Goal: Information Seeking & Learning: Understand process/instructions

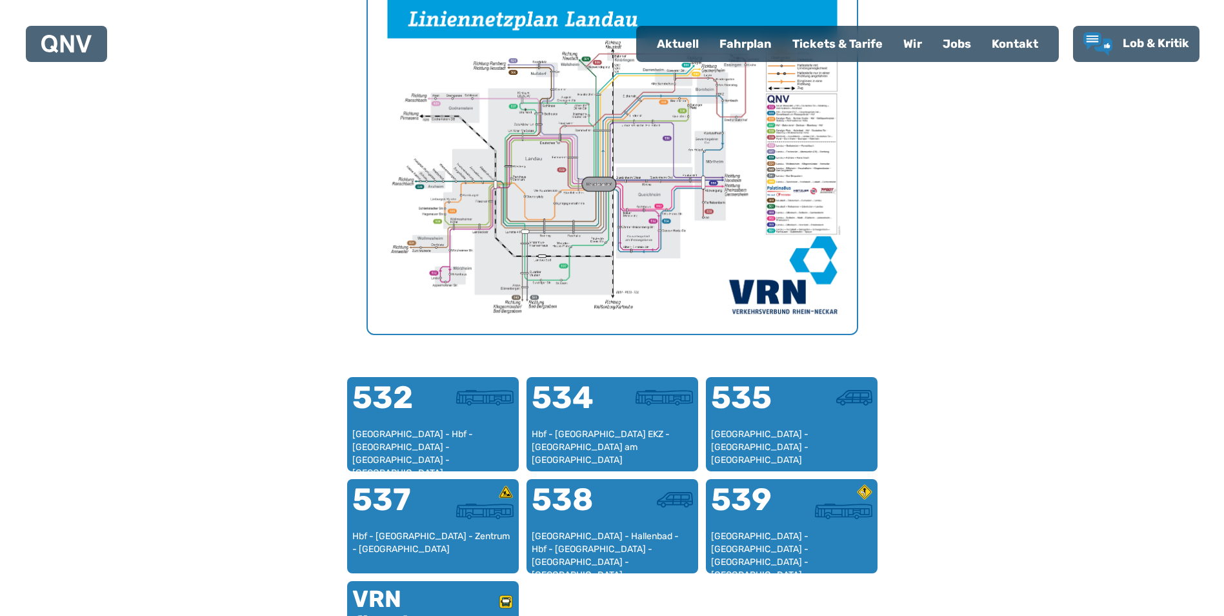
scroll to position [527, 0]
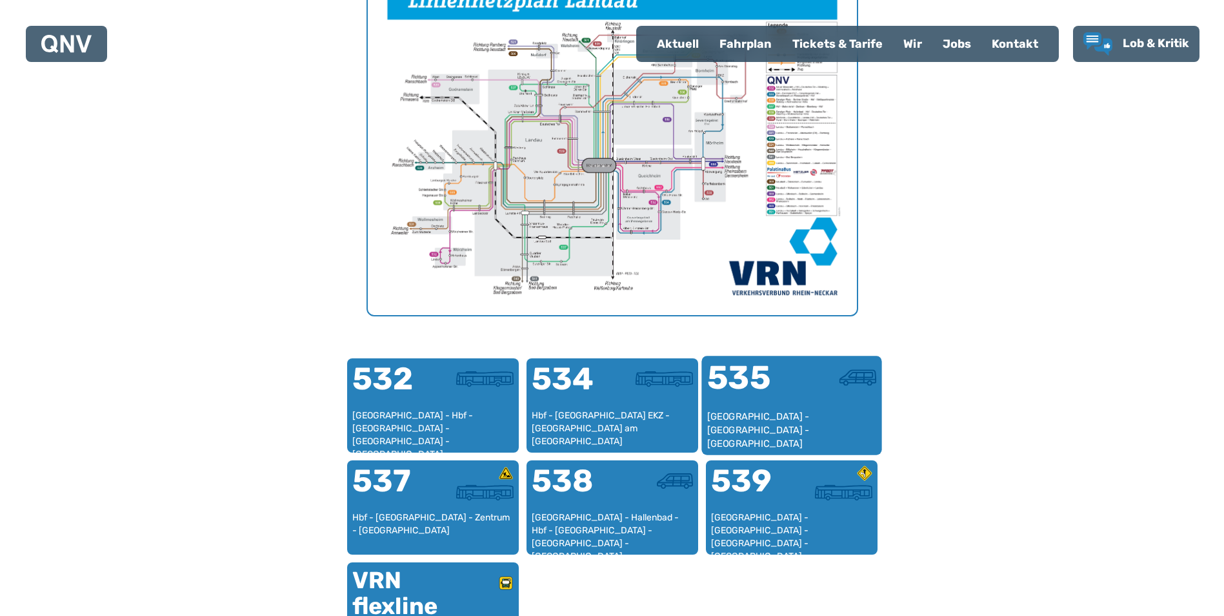
click at [758, 386] on div "535" at bounding box center [749, 385] width 85 height 48
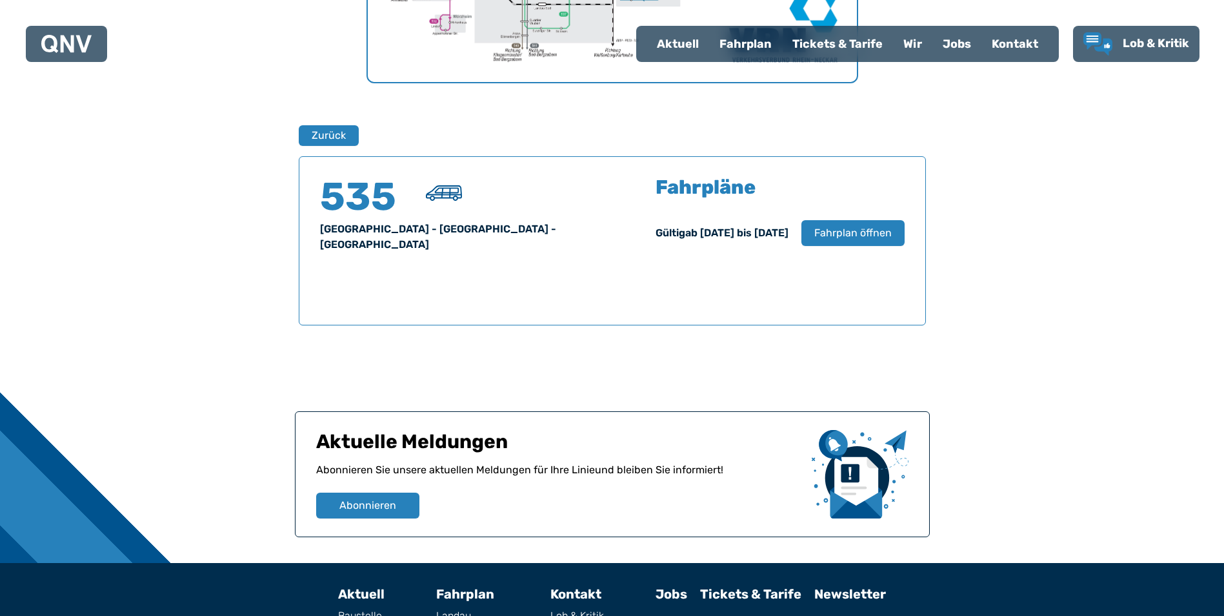
scroll to position [851, 0]
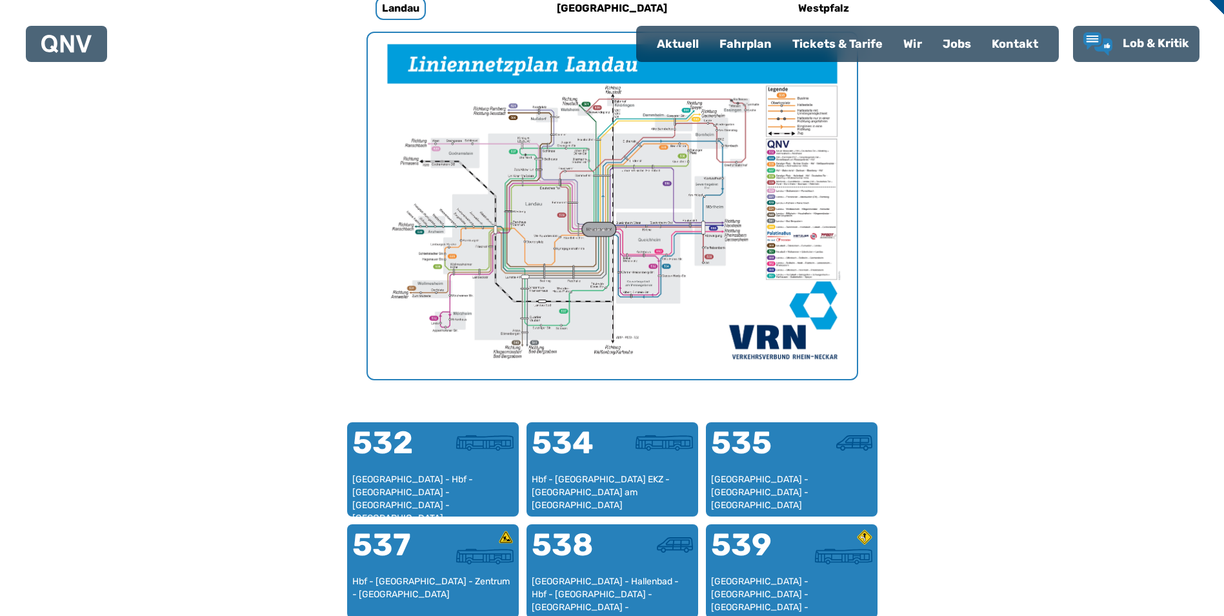
scroll to position [398, 0]
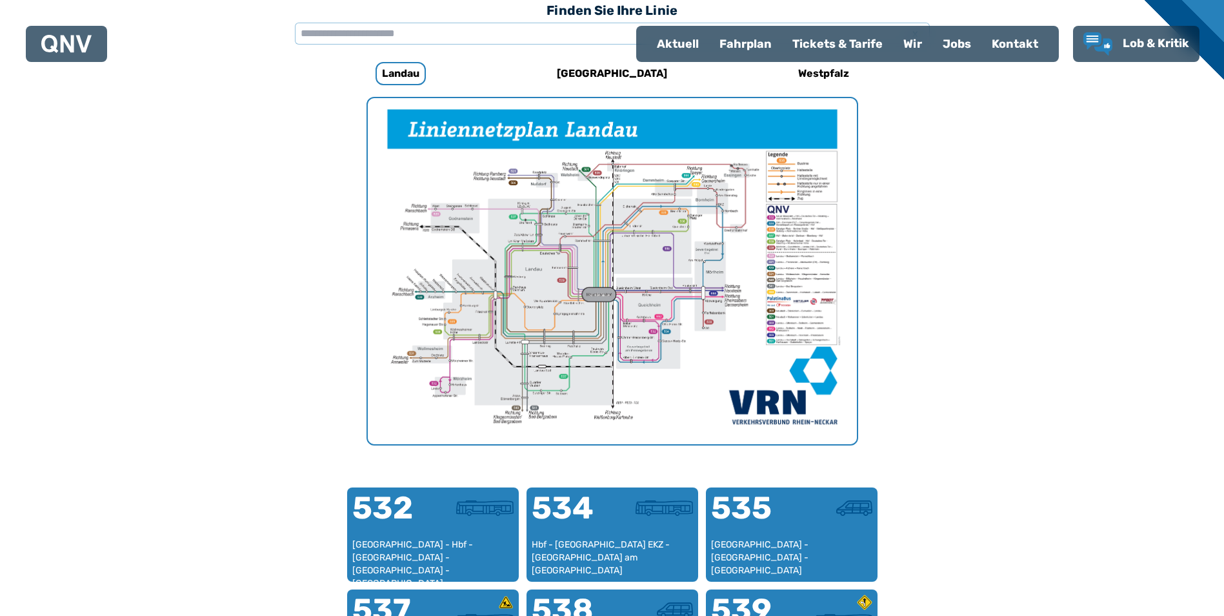
click at [747, 45] on div "Fahrplan" at bounding box center [745, 44] width 73 height 34
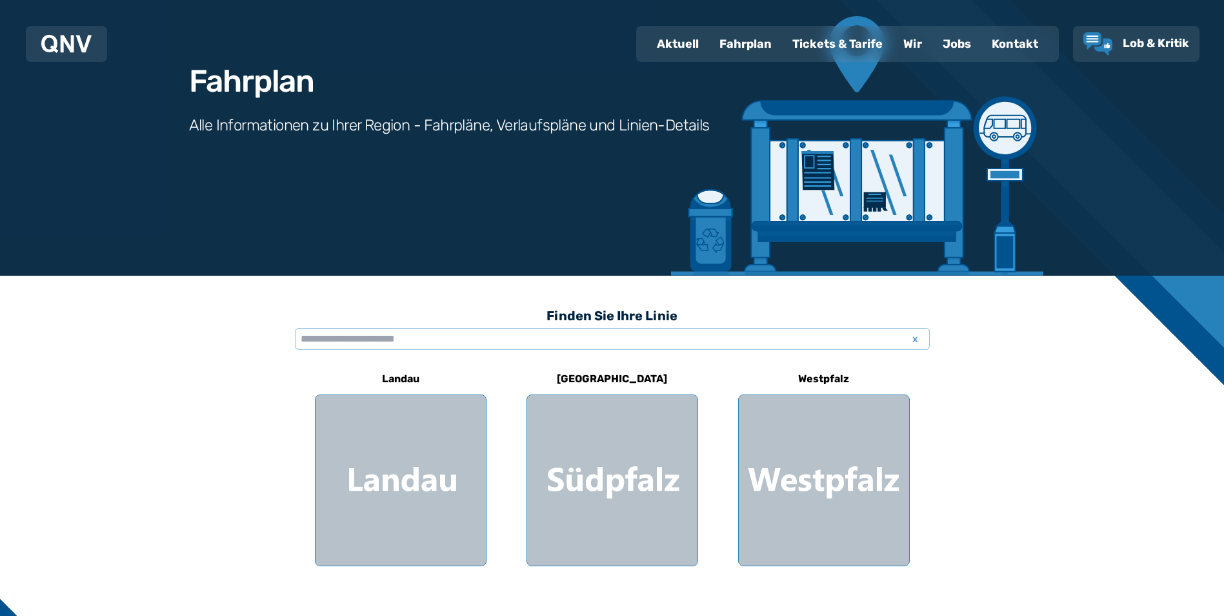
scroll to position [194, 0]
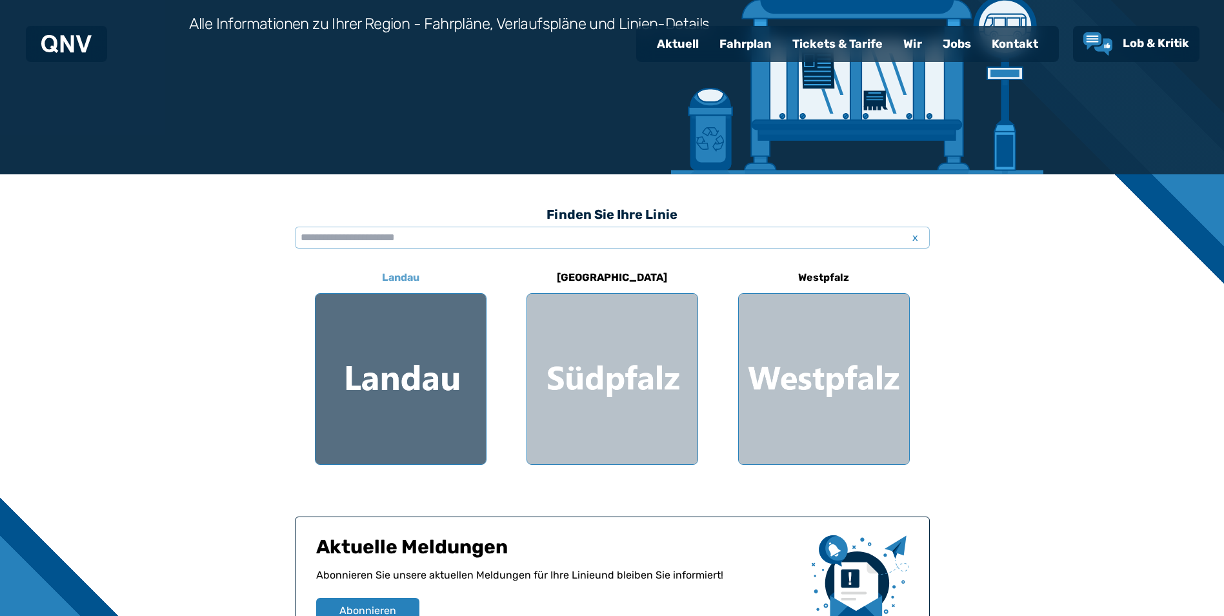
click at [354, 380] on div at bounding box center [401, 379] width 170 height 170
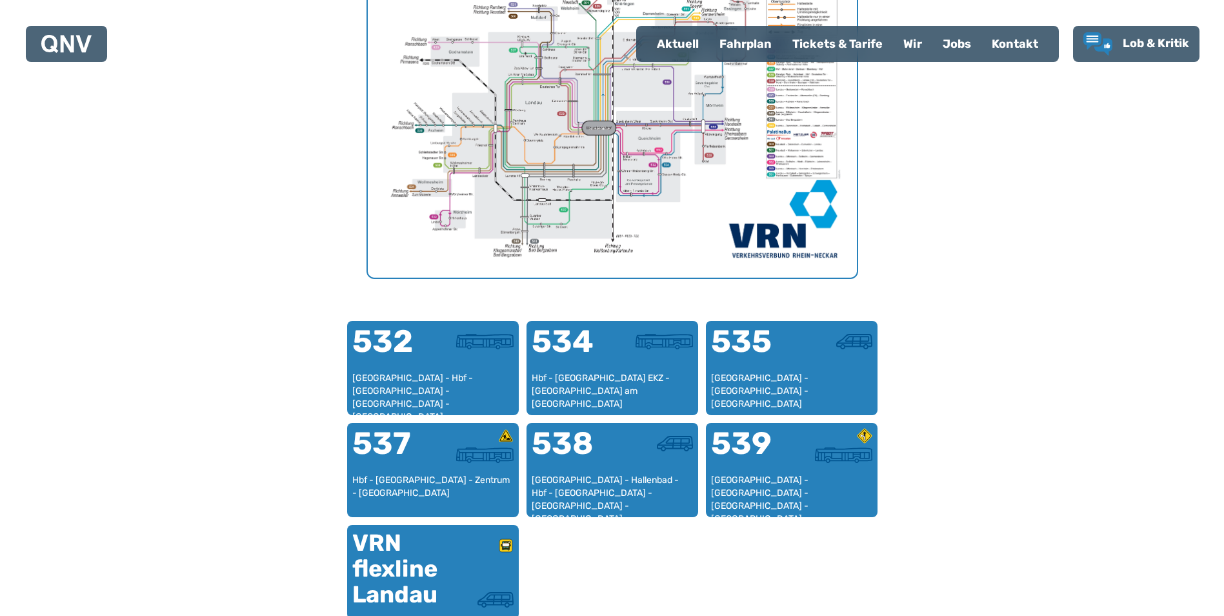
scroll to position [591, 0]
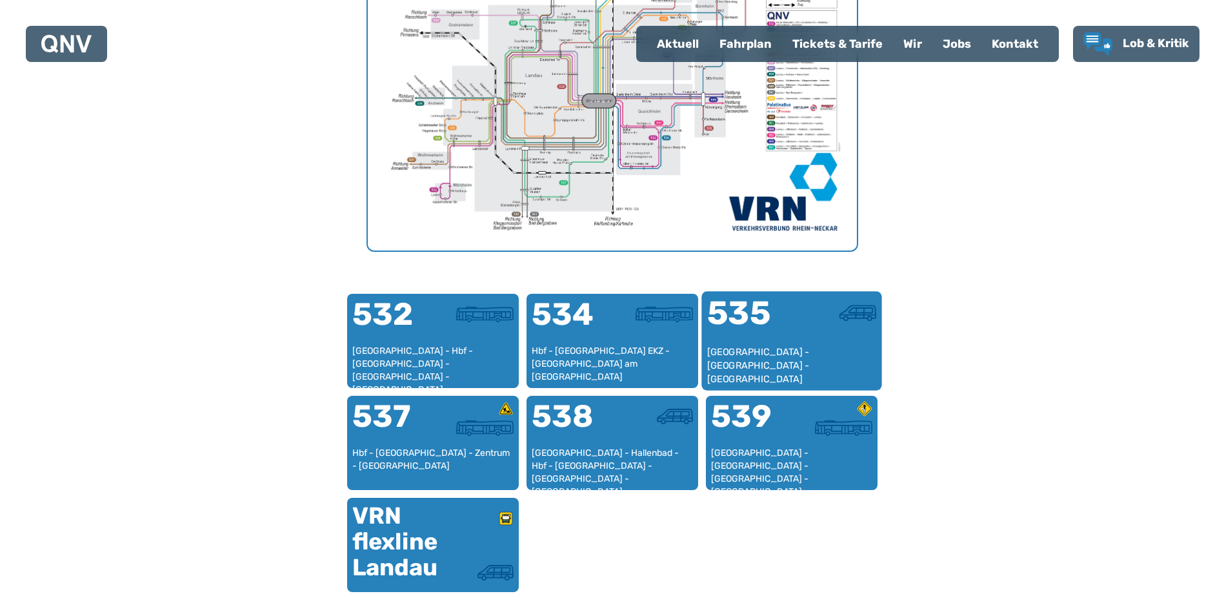
click at [764, 304] on div "535" at bounding box center [749, 321] width 85 height 48
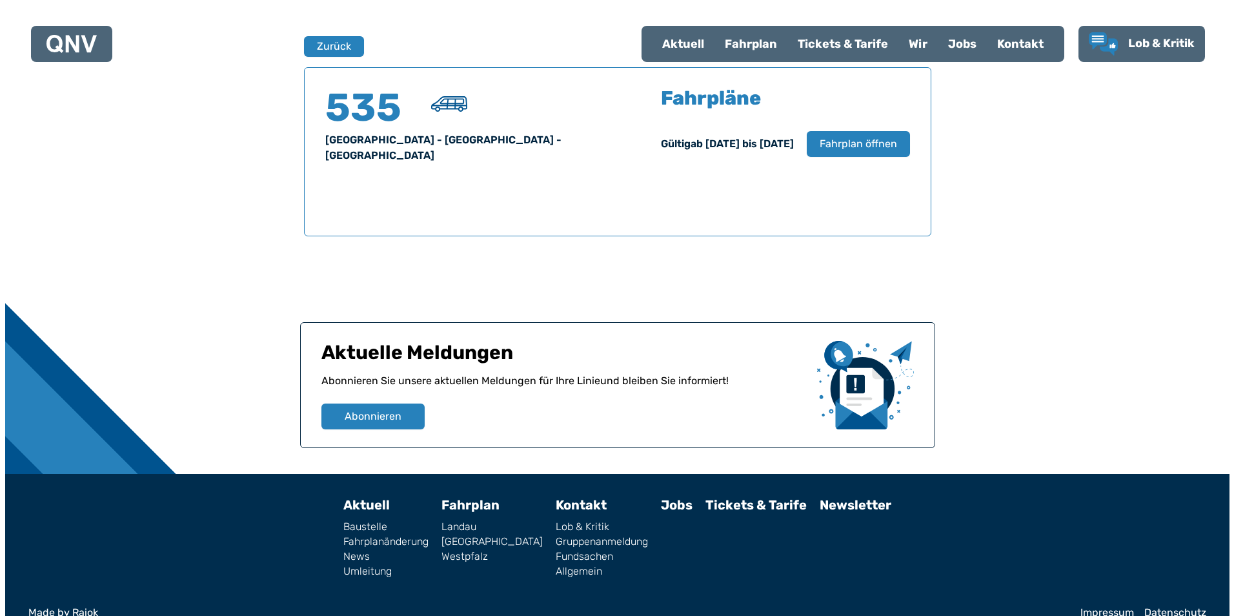
scroll to position [851, 0]
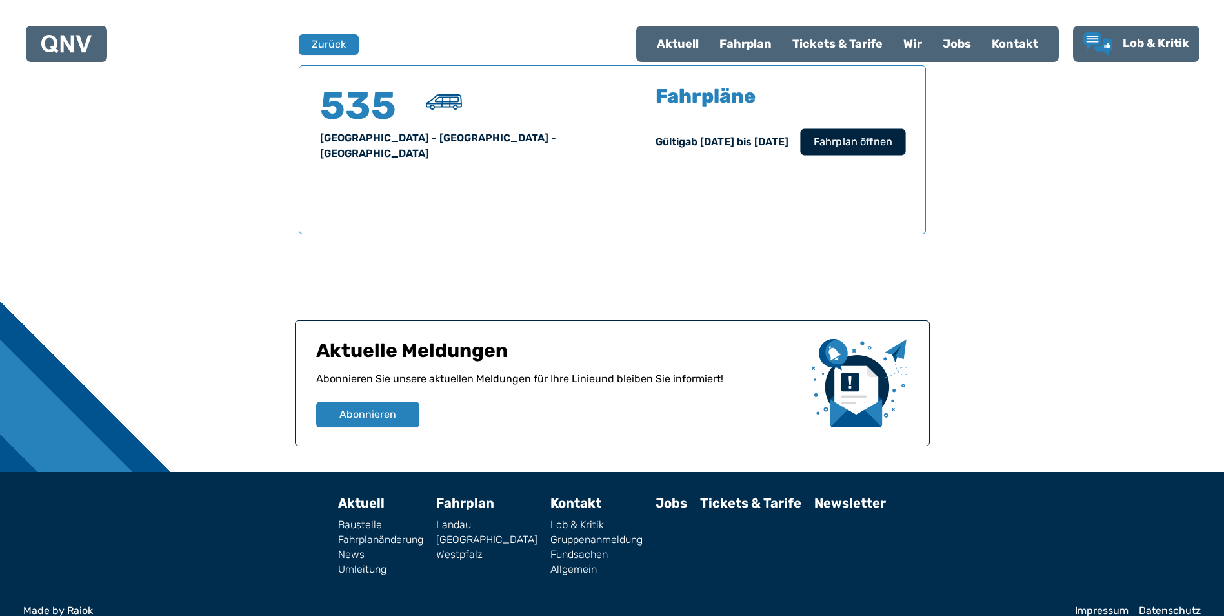
click at [824, 137] on span "Fahrplan öffnen" at bounding box center [852, 141] width 79 height 15
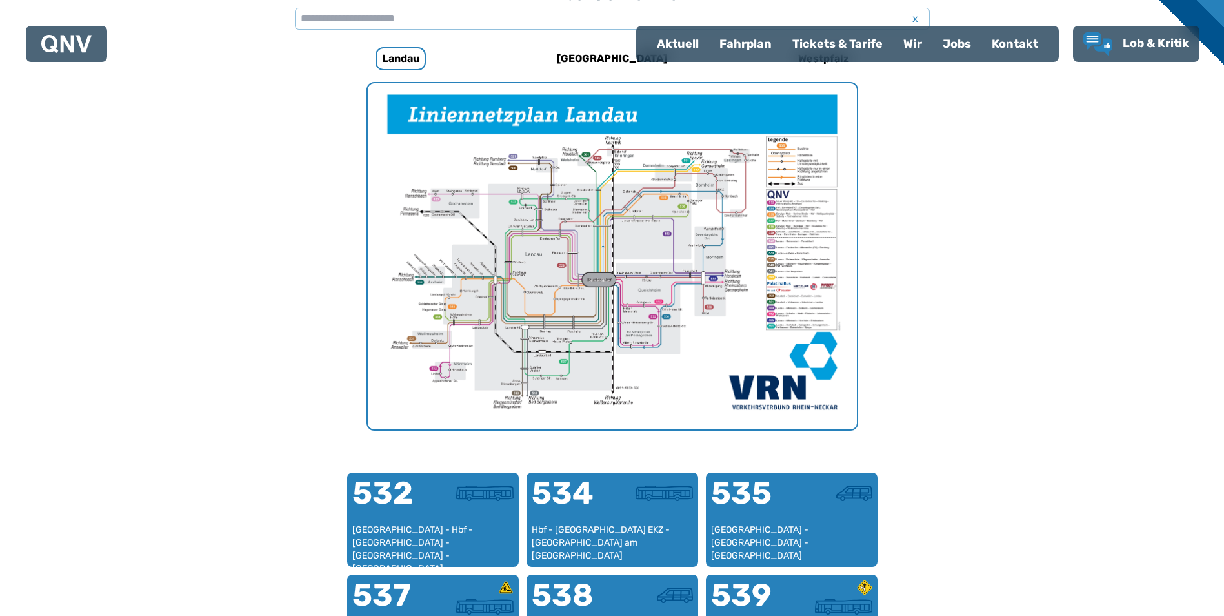
scroll to position [398, 0]
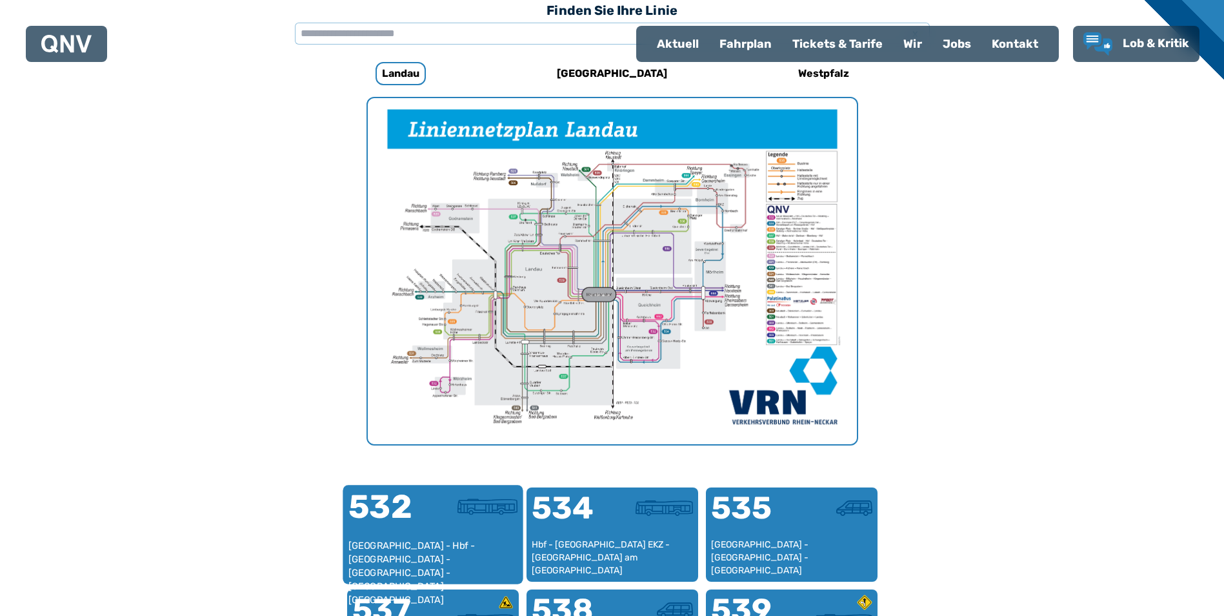
click at [418, 532] on div "532" at bounding box center [390, 515] width 85 height 48
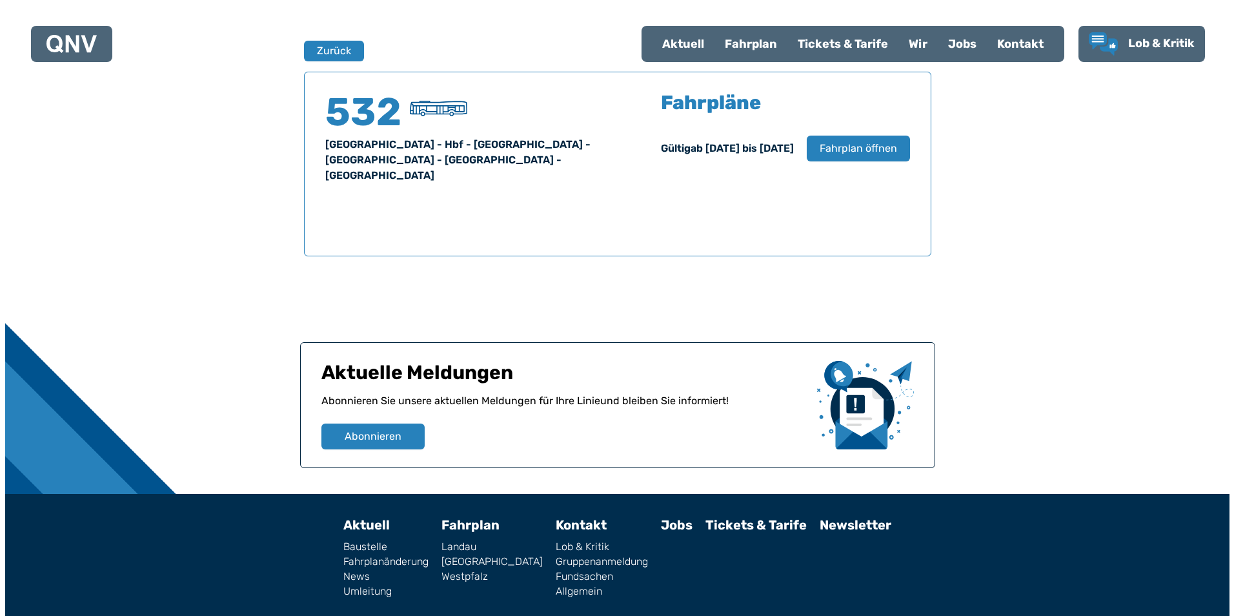
scroll to position [851, 0]
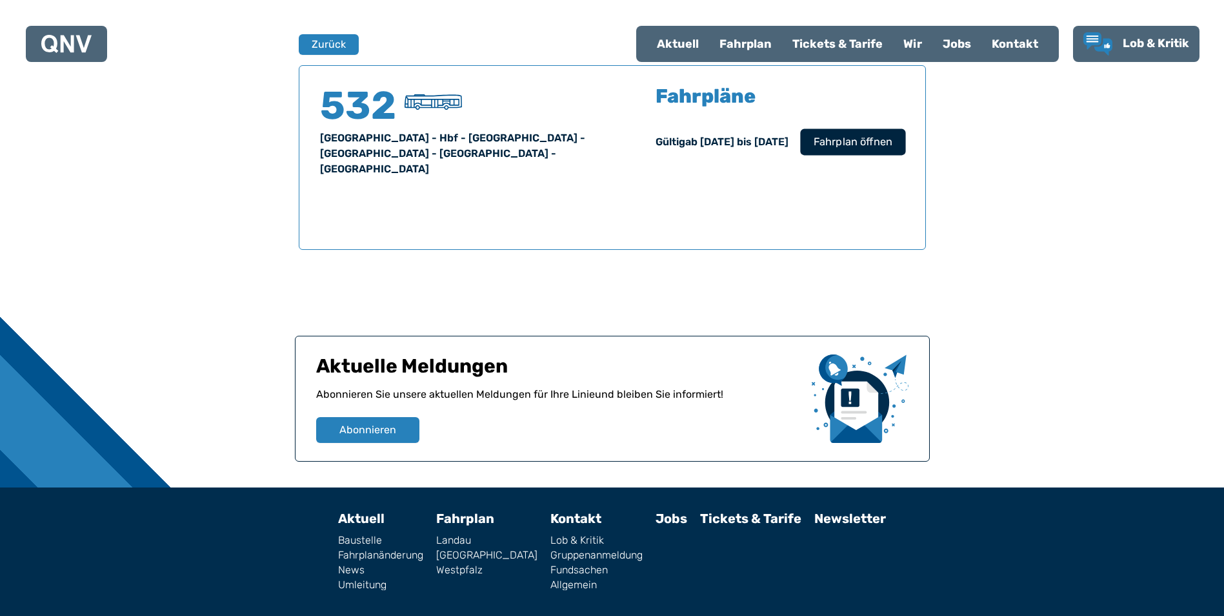
click at [824, 147] on span "Fahrplan öffnen" at bounding box center [852, 141] width 79 height 15
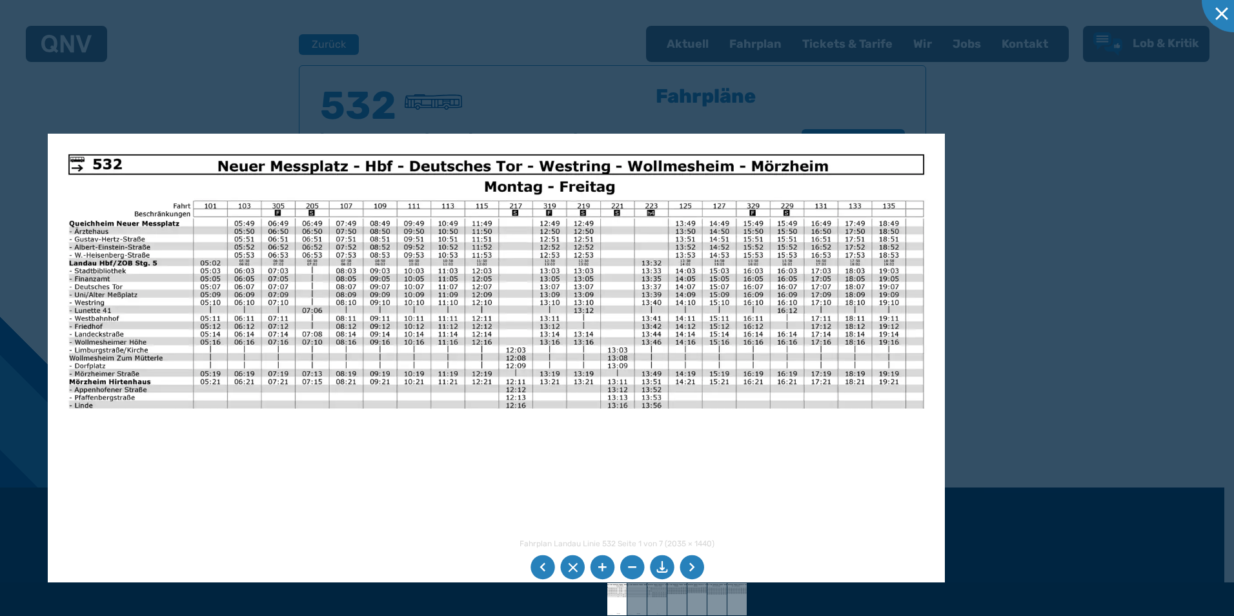
click at [689, 568] on li at bounding box center [692, 567] width 25 height 25
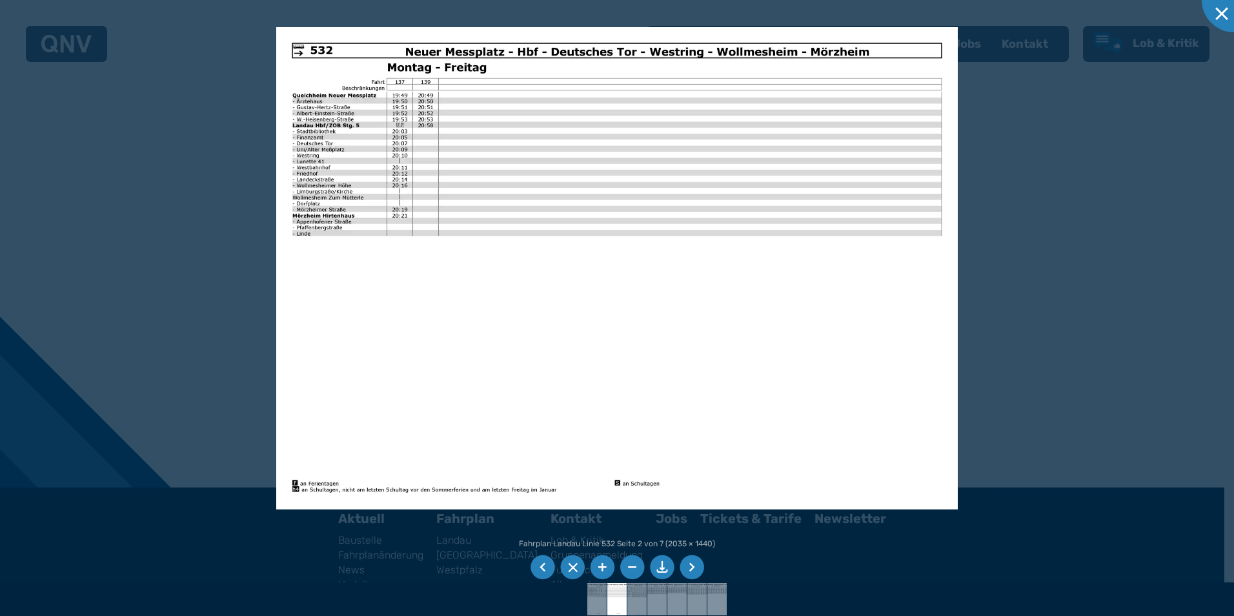
click at [689, 568] on li at bounding box center [692, 567] width 25 height 25
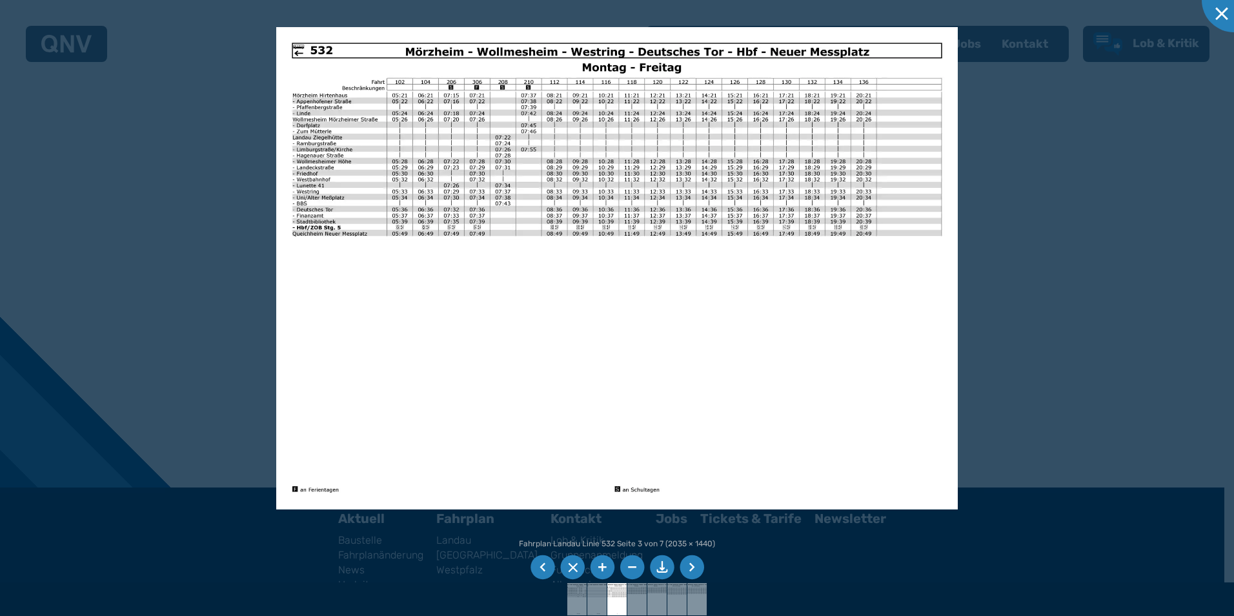
click at [538, 567] on li at bounding box center [543, 567] width 25 height 25
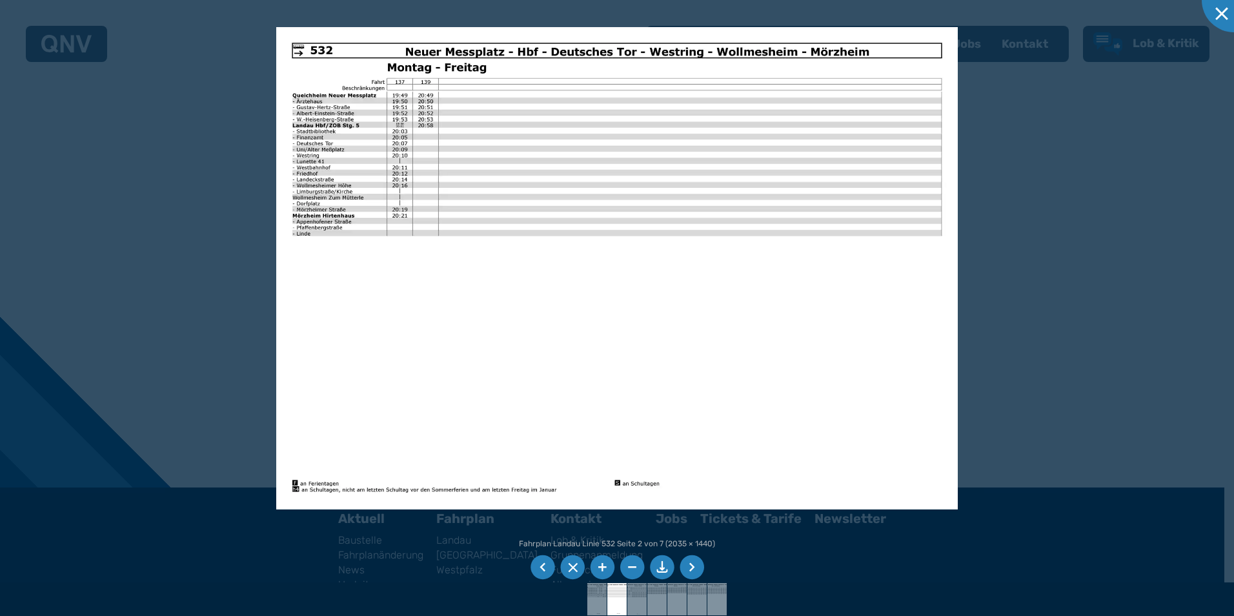
click at [538, 567] on li at bounding box center [543, 567] width 25 height 25
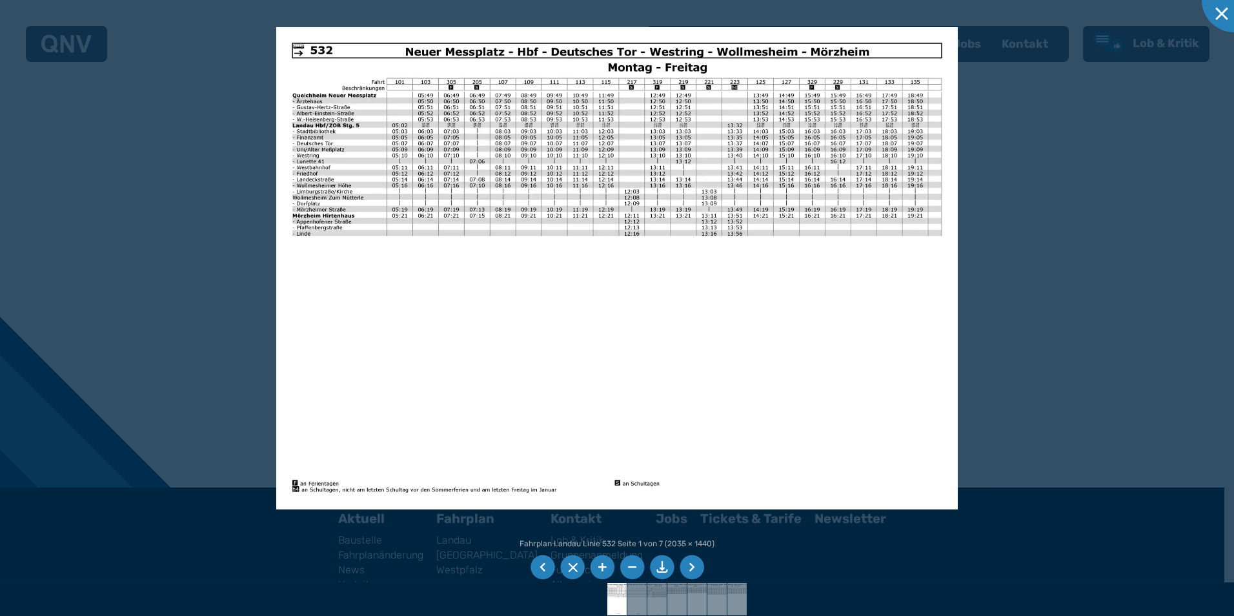
click at [690, 563] on li at bounding box center [692, 567] width 25 height 25
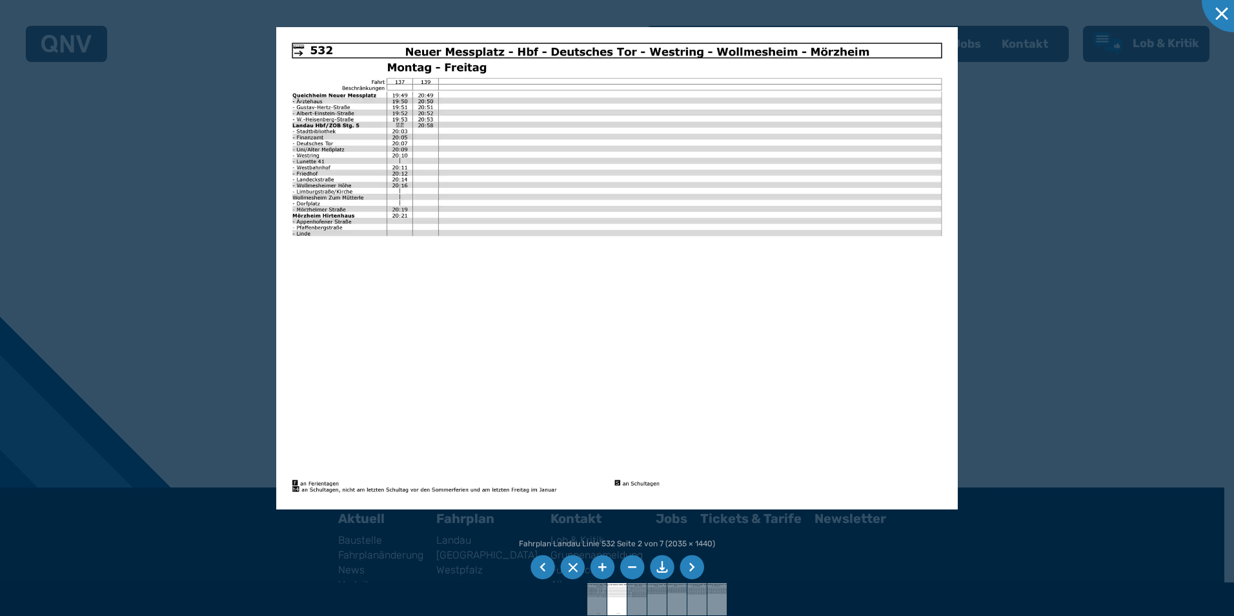
click at [690, 563] on li at bounding box center [692, 567] width 25 height 25
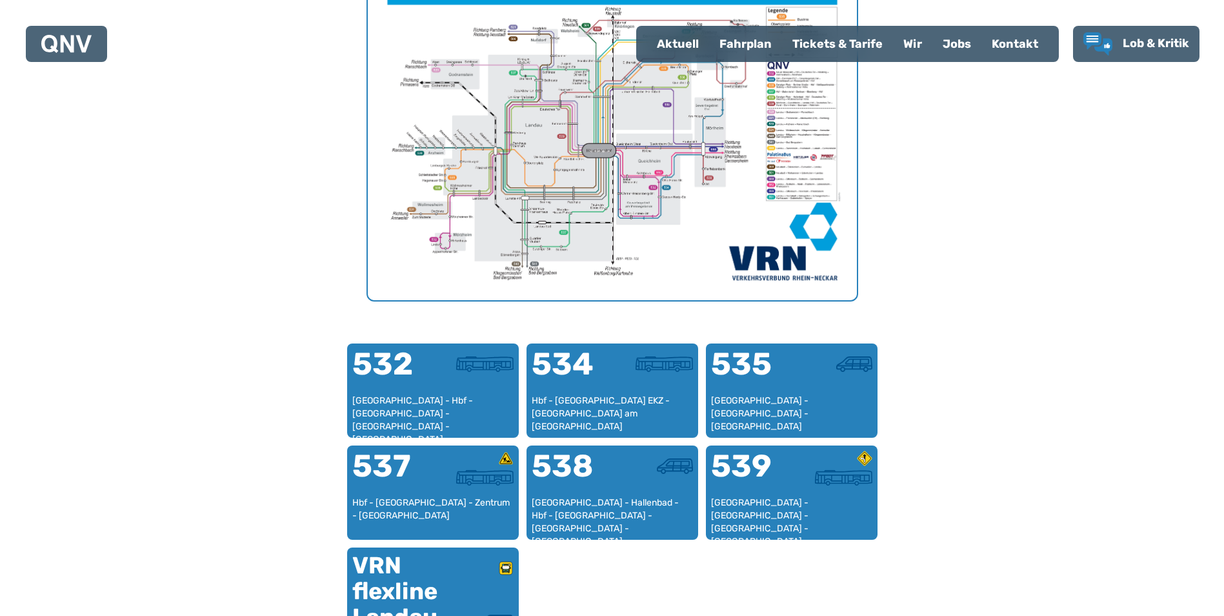
scroll to position [582, 0]
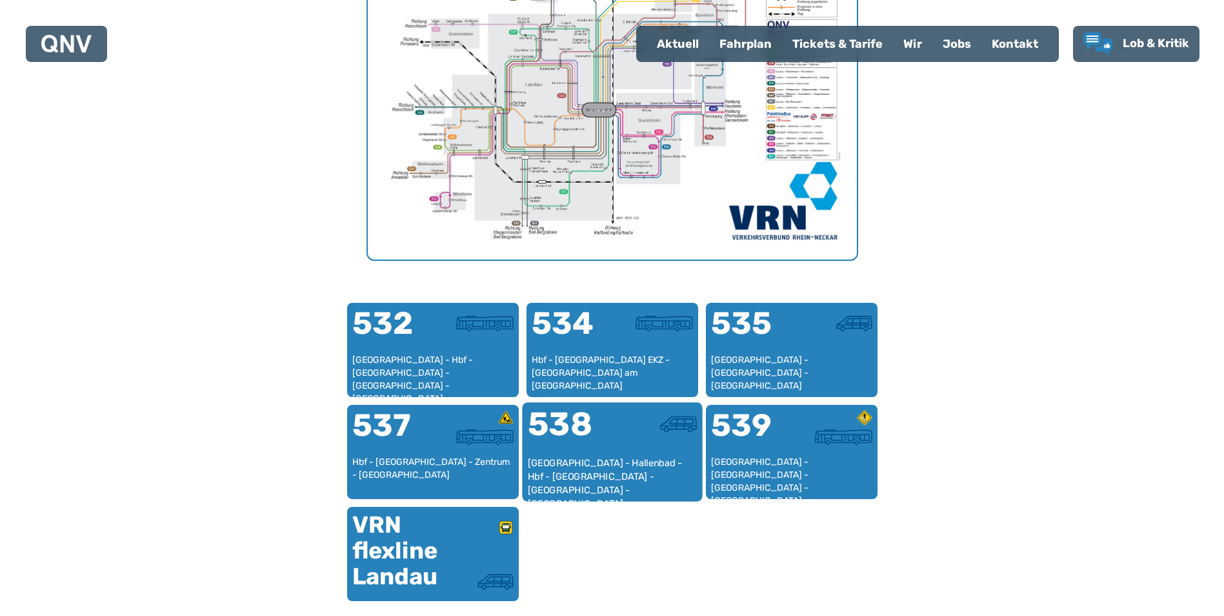
click at [581, 418] on div "538" at bounding box center [569, 432] width 85 height 48
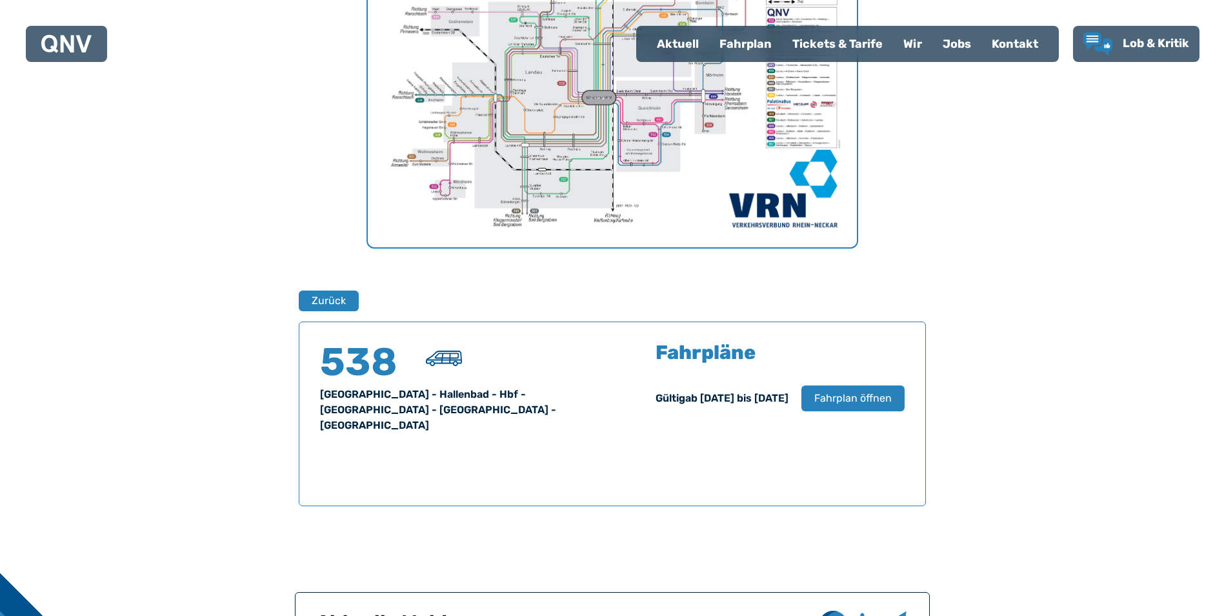
scroll to position [528, 0]
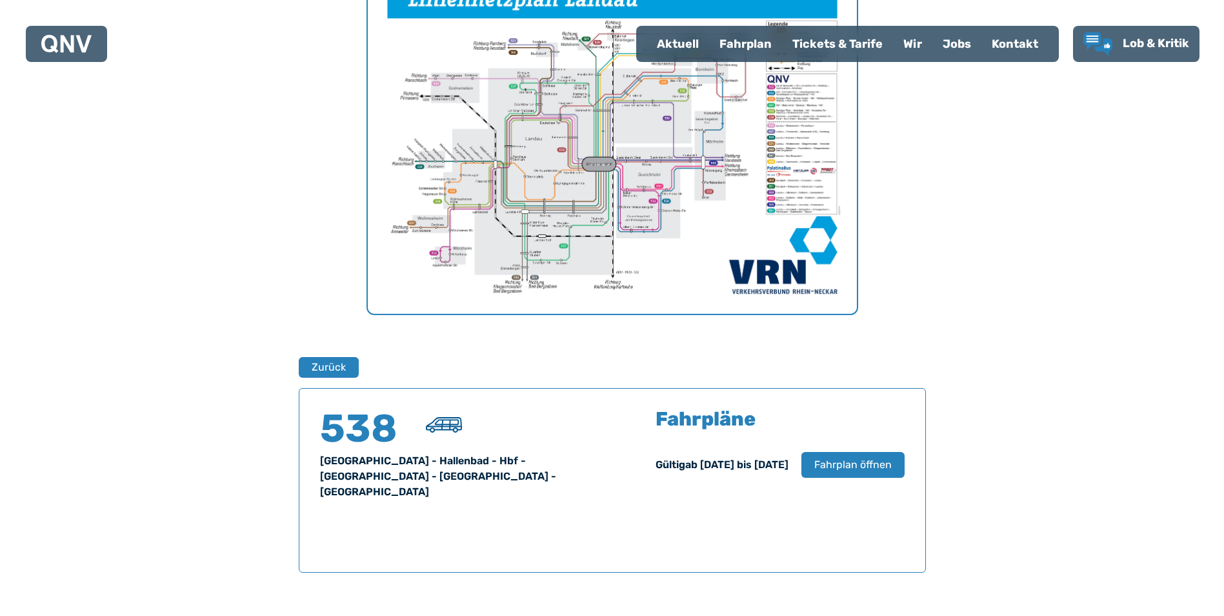
click at [618, 219] on img "1 von 1" at bounding box center [612, 141] width 489 height 346
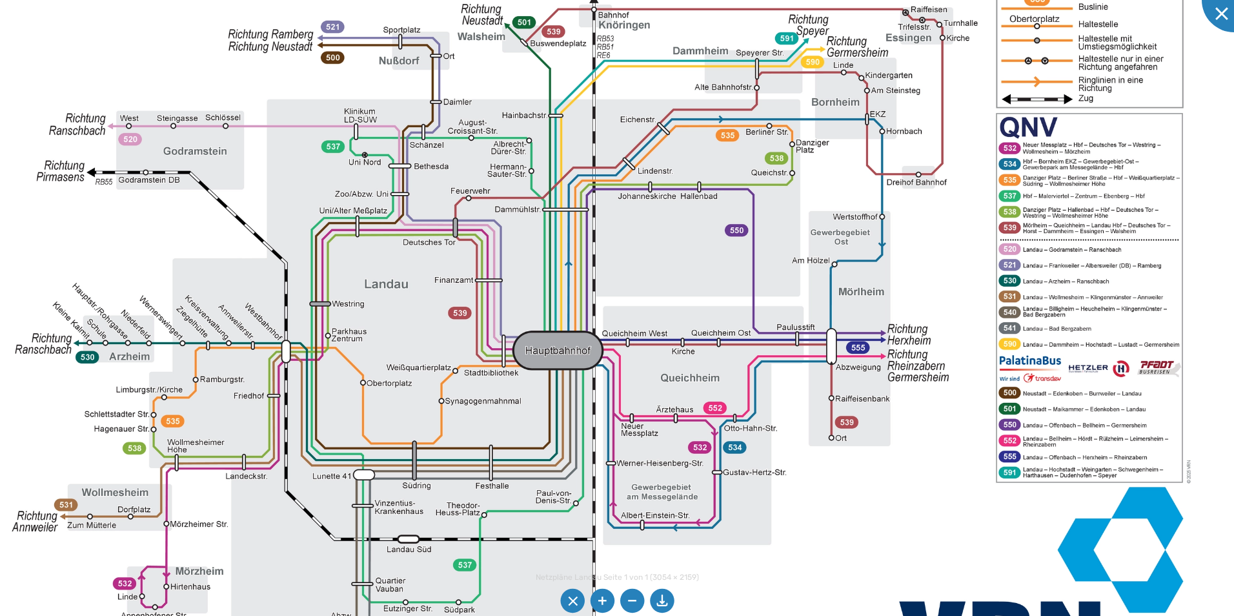
click at [527, 128] on img at bounding box center [593, 288] width 1284 height 907
click at [1216, 16] on div at bounding box center [1234, 0] width 65 height 65
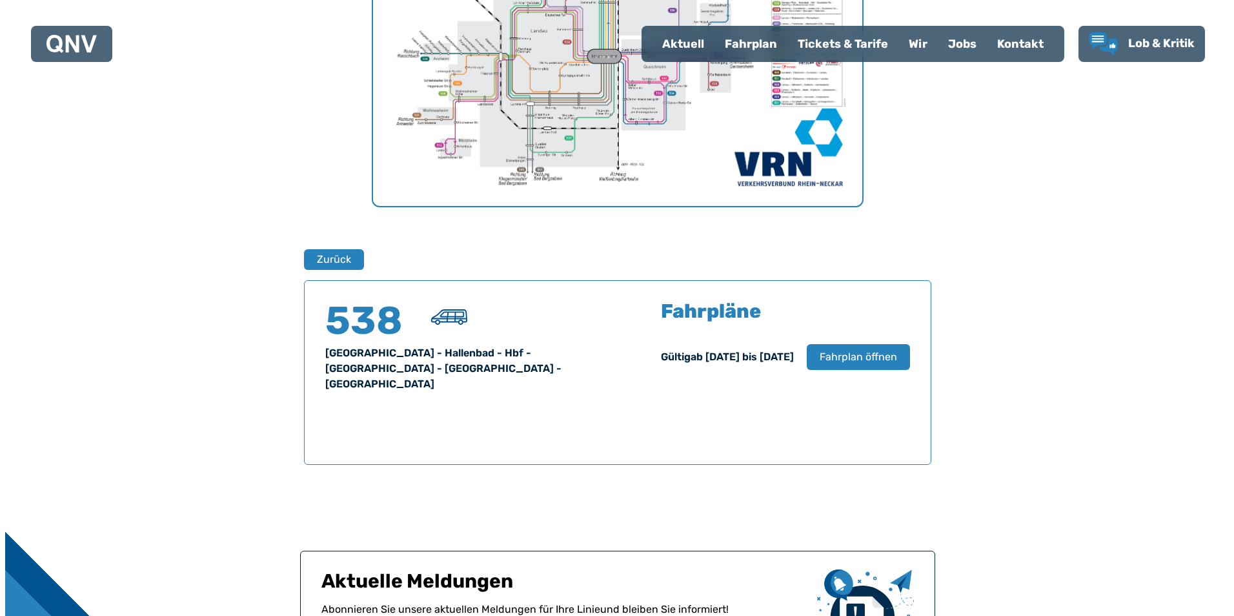
scroll to position [657, 0]
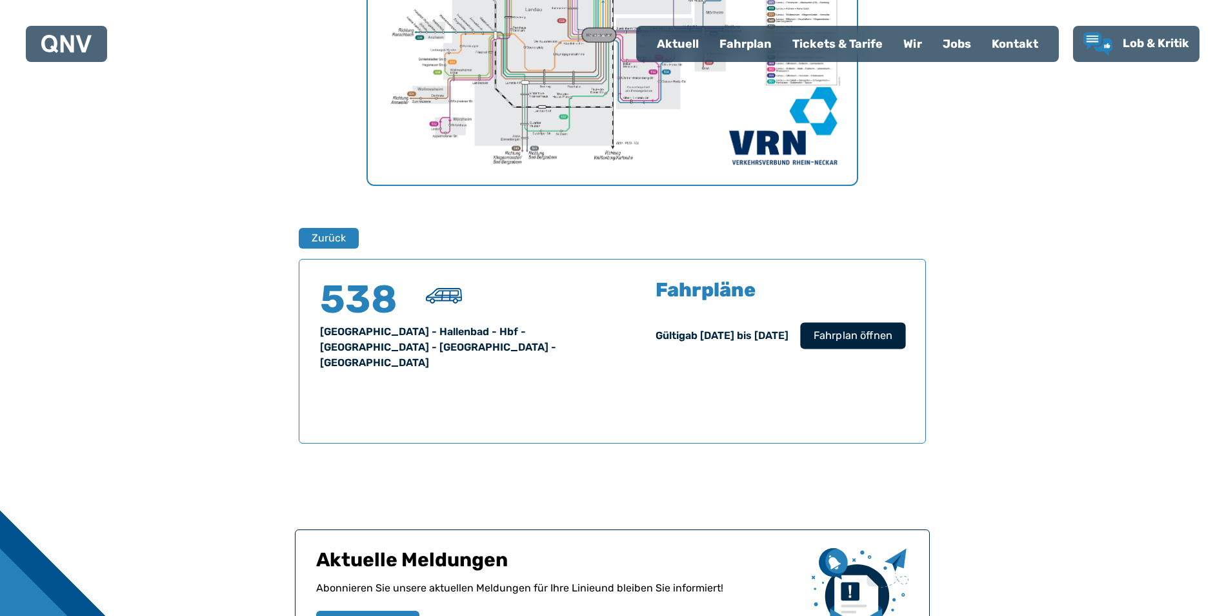
click at [859, 323] on button "Fahrplan öffnen" at bounding box center [852, 335] width 105 height 26
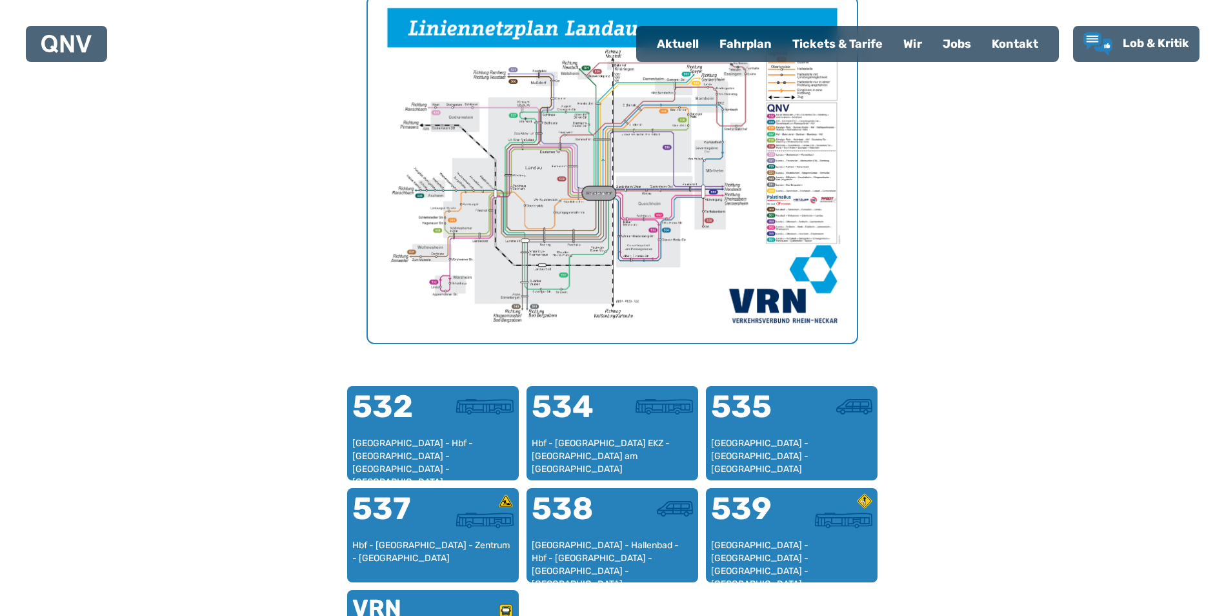
scroll to position [527, 0]
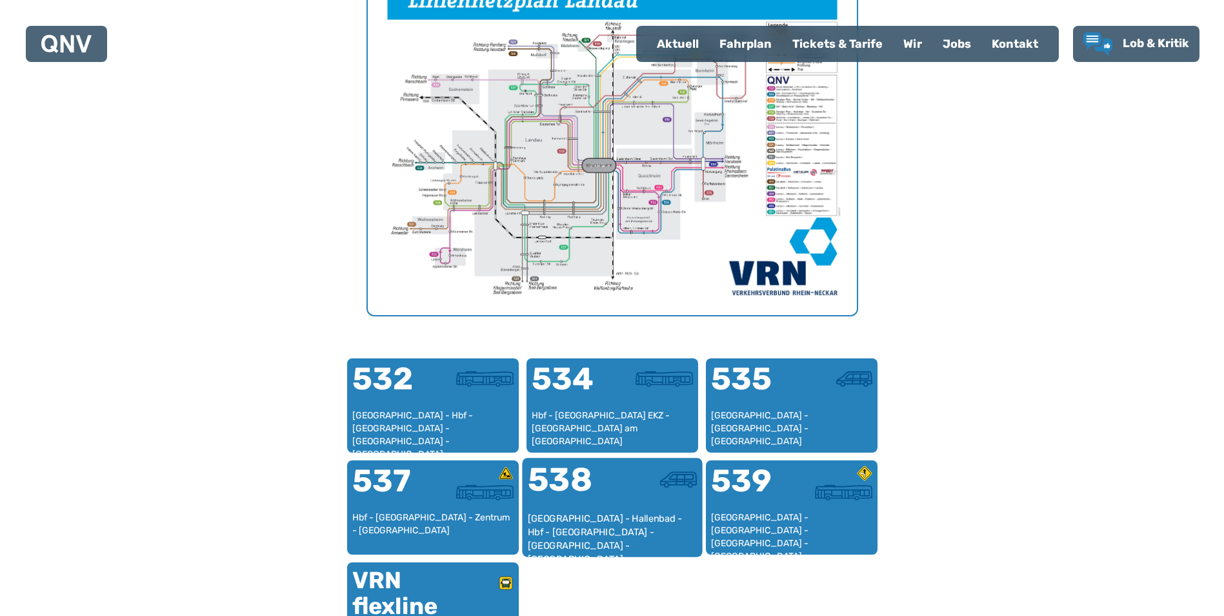
click at [611, 509] on div "538" at bounding box center [569, 487] width 85 height 48
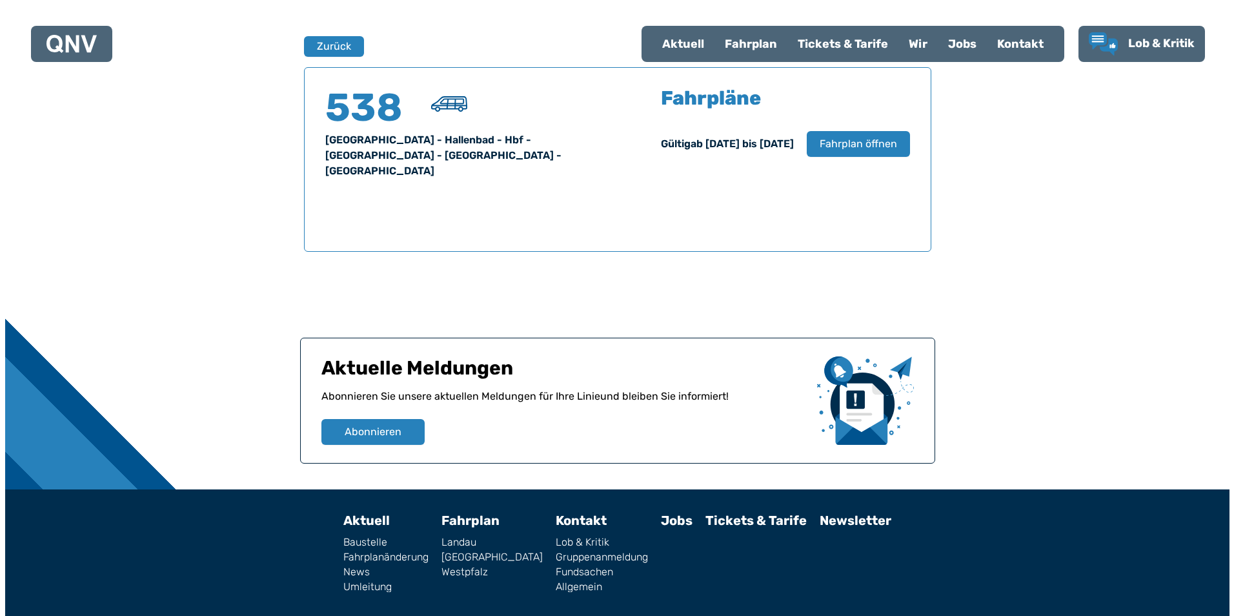
scroll to position [851, 0]
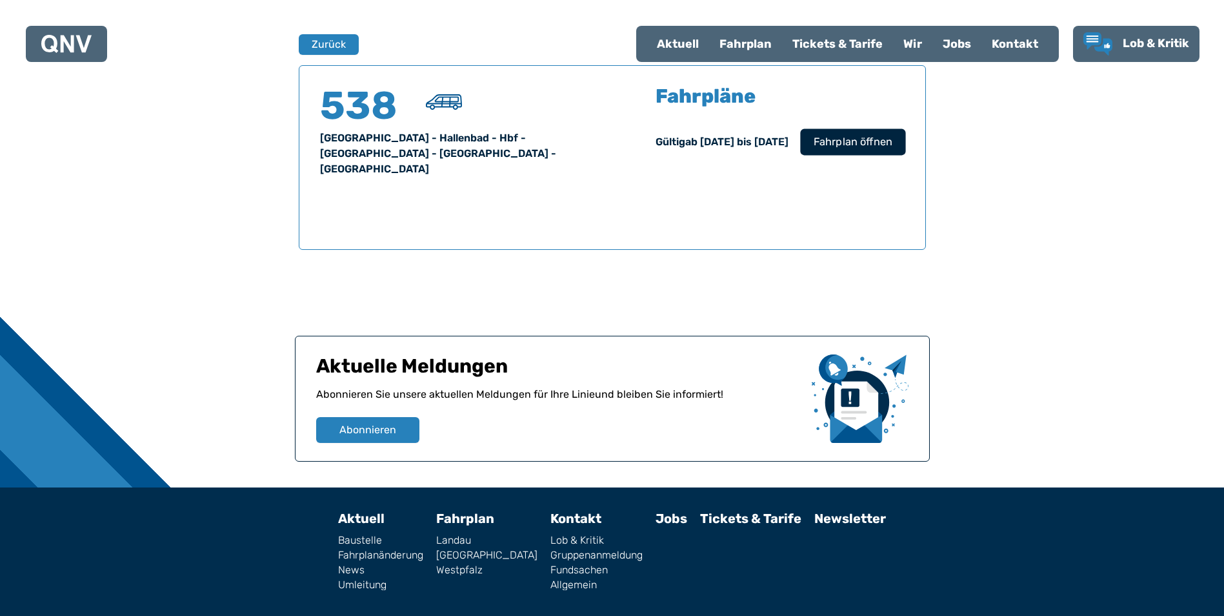
click at [849, 137] on span "Fahrplan öffnen" at bounding box center [852, 141] width 79 height 15
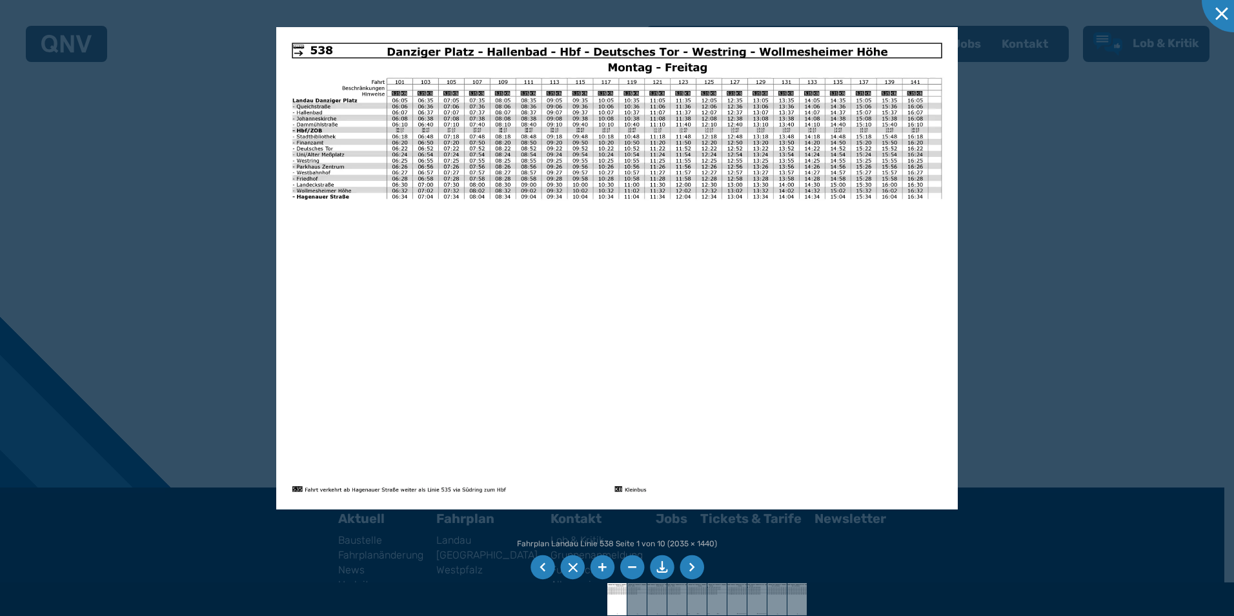
click at [696, 571] on li at bounding box center [692, 567] width 25 height 25
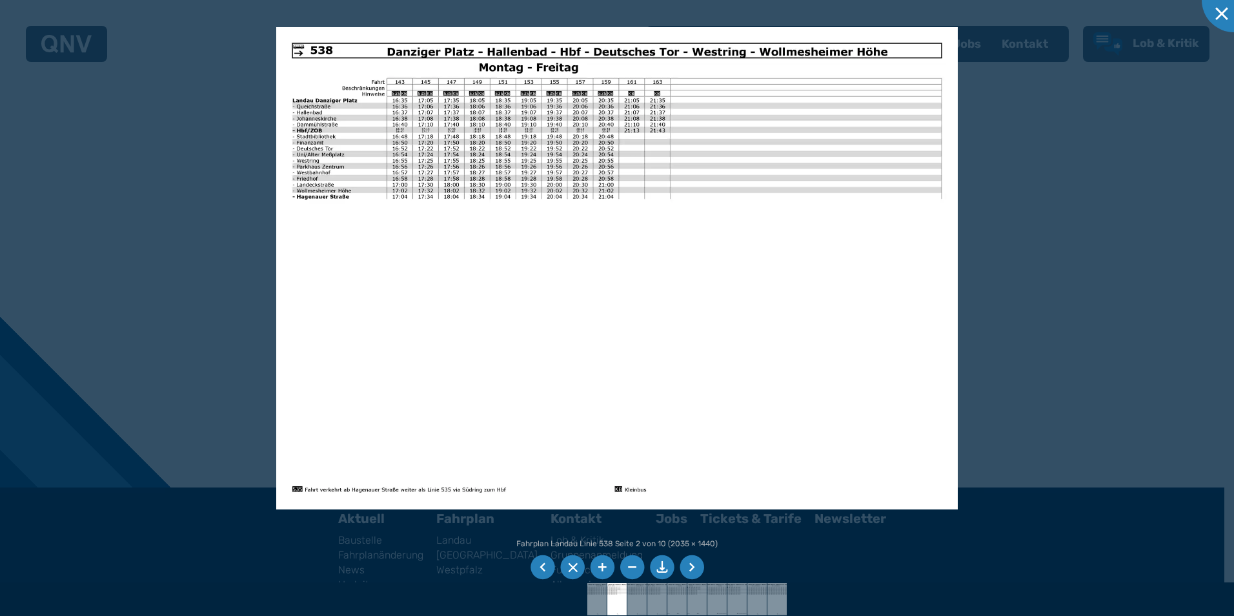
click at [691, 565] on li at bounding box center [692, 567] width 25 height 25
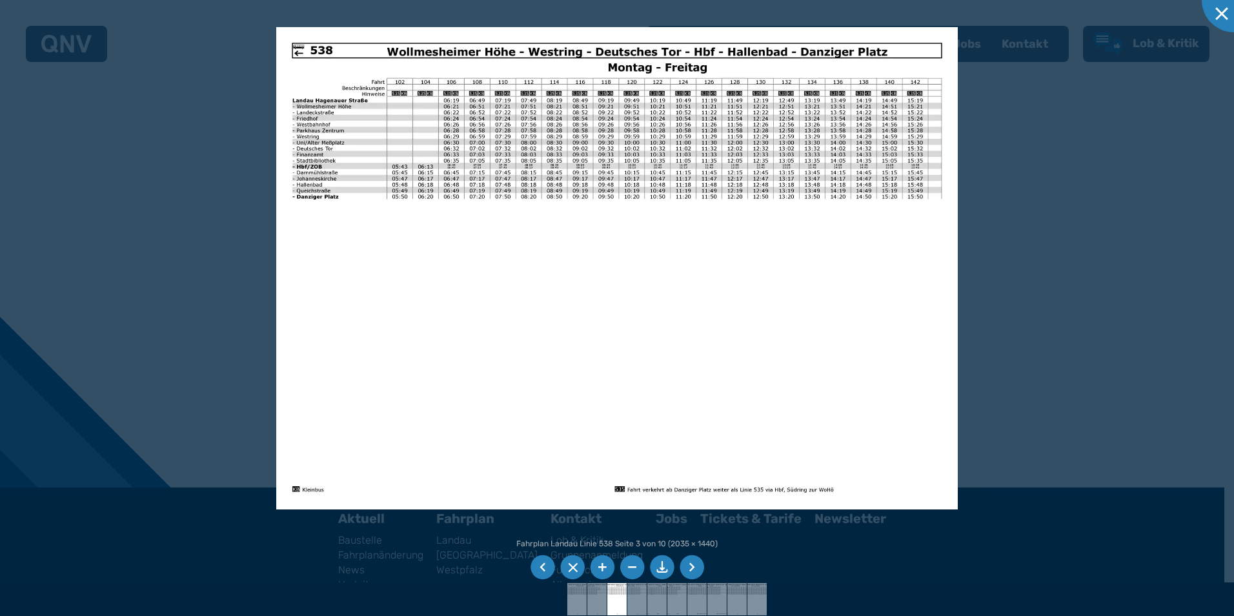
click at [695, 564] on li at bounding box center [692, 567] width 25 height 25
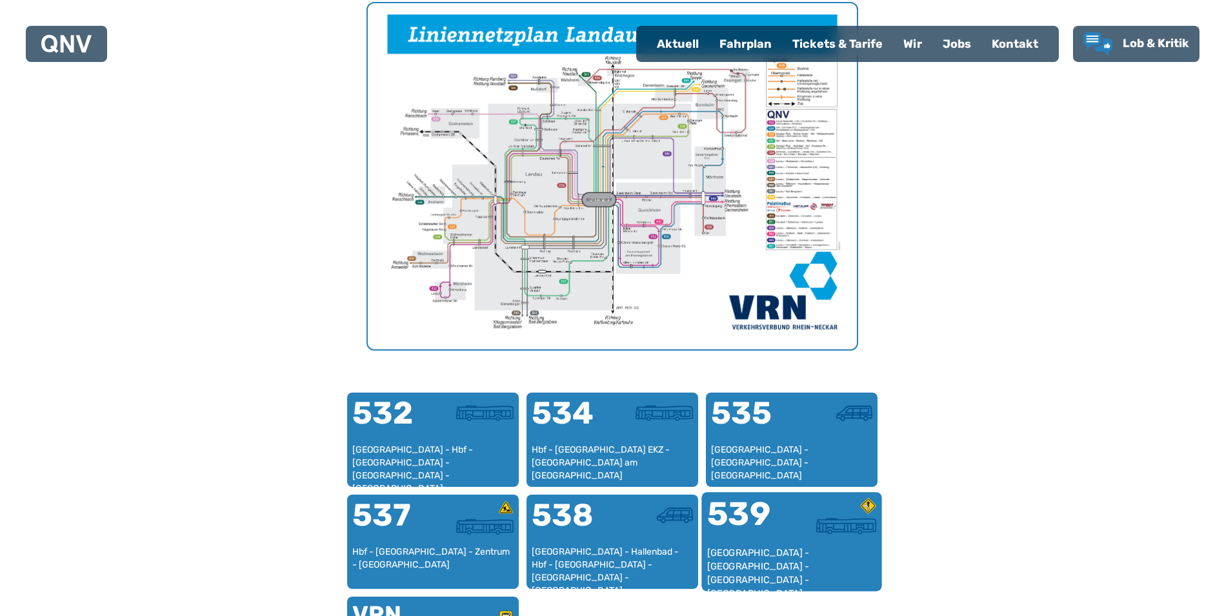
scroll to position [527, 0]
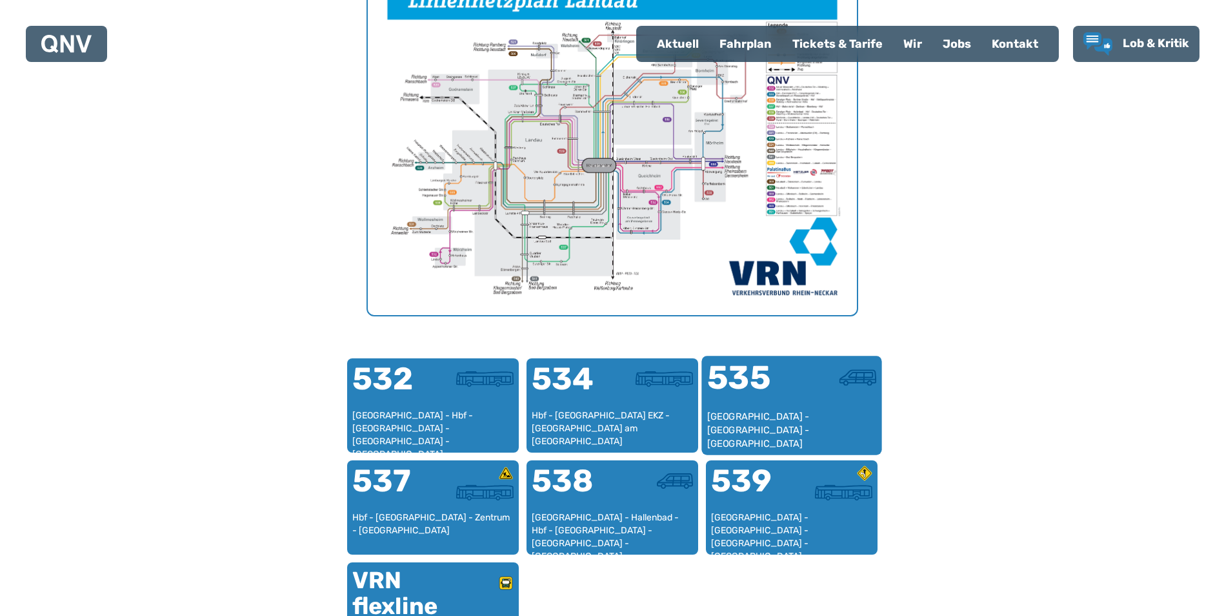
click at [774, 403] on div "535" at bounding box center [749, 385] width 85 height 48
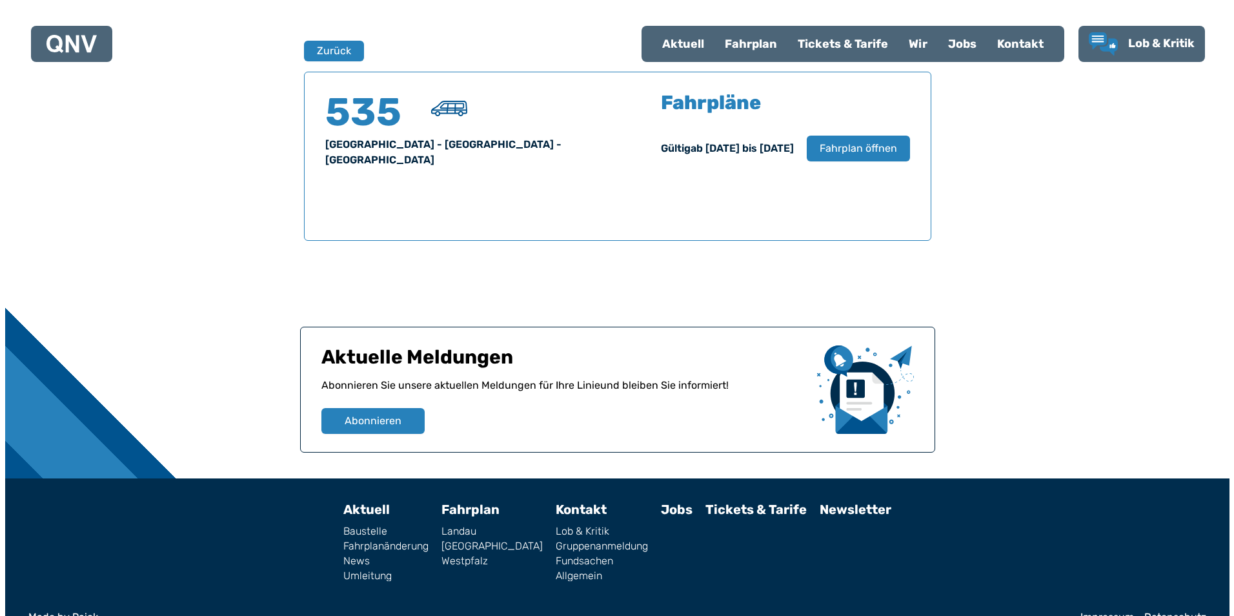
scroll to position [851, 0]
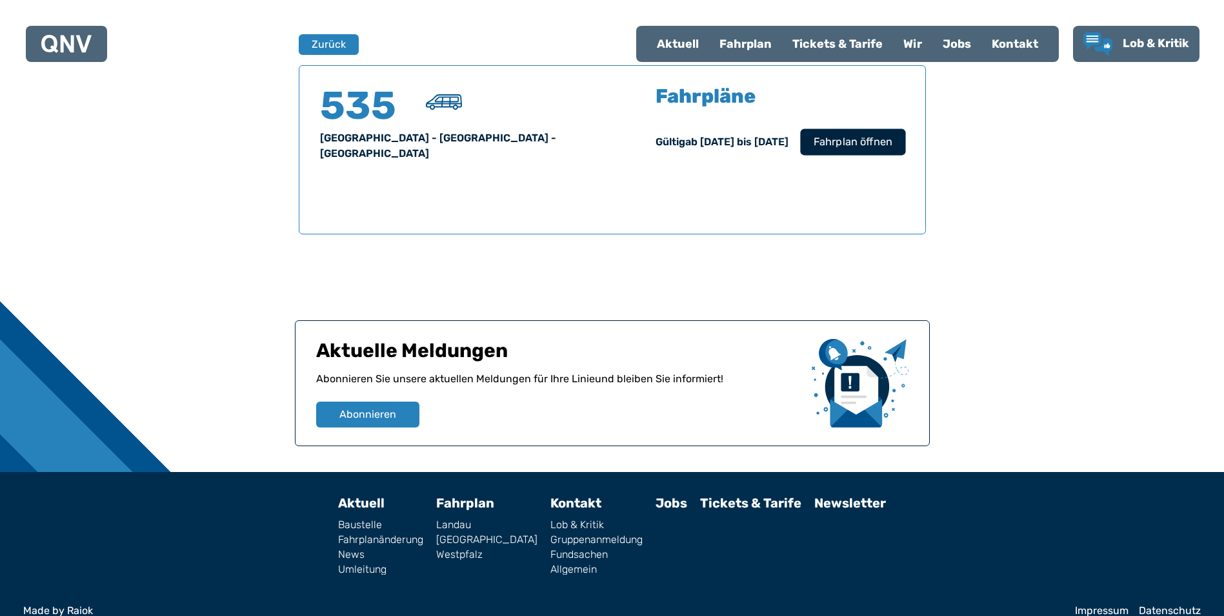
click at [840, 148] on span "Fahrplan öffnen" at bounding box center [852, 141] width 79 height 15
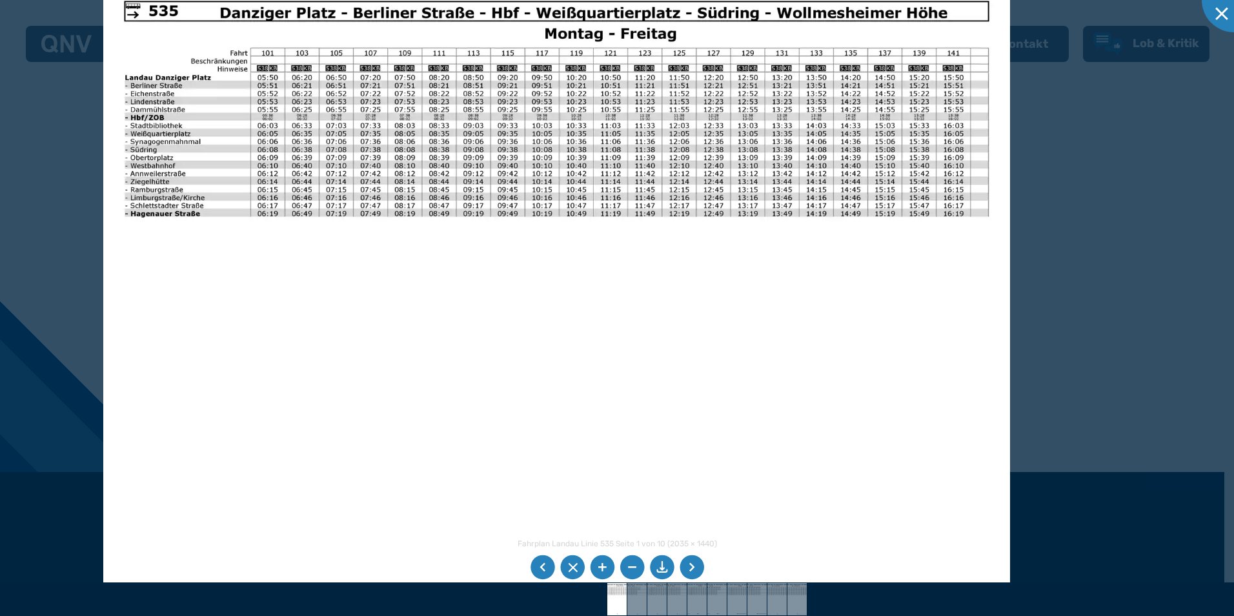
click at [696, 565] on li at bounding box center [692, 567] width 25 height 25
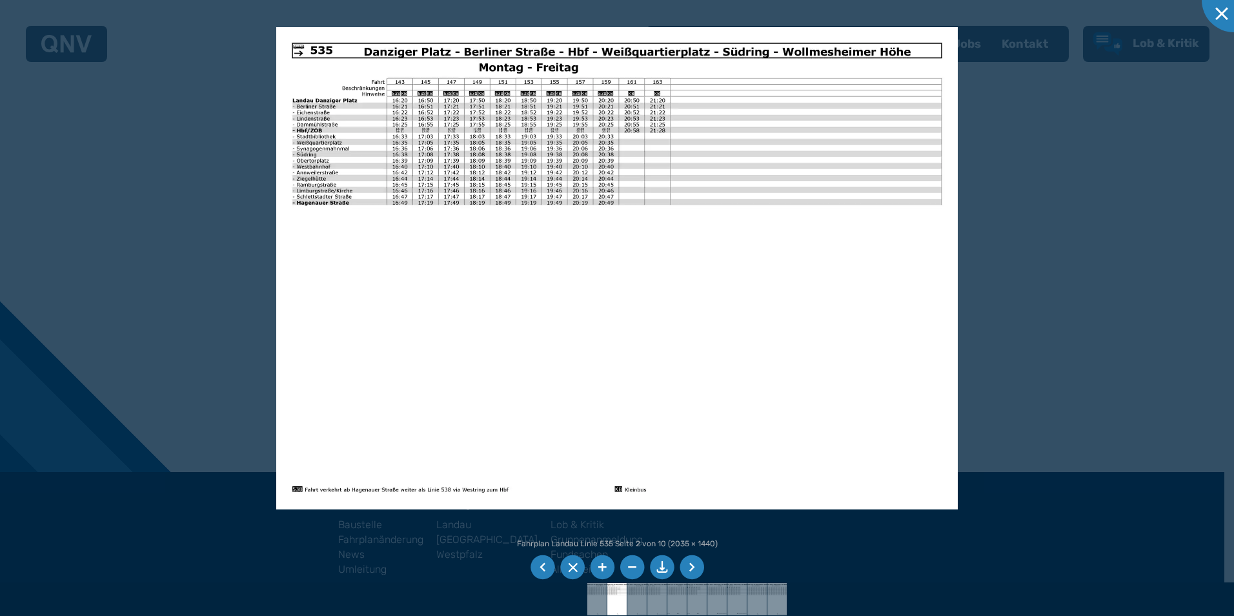
click at [695, 565] on li at bounding box center [692, 567] width 25 height 25
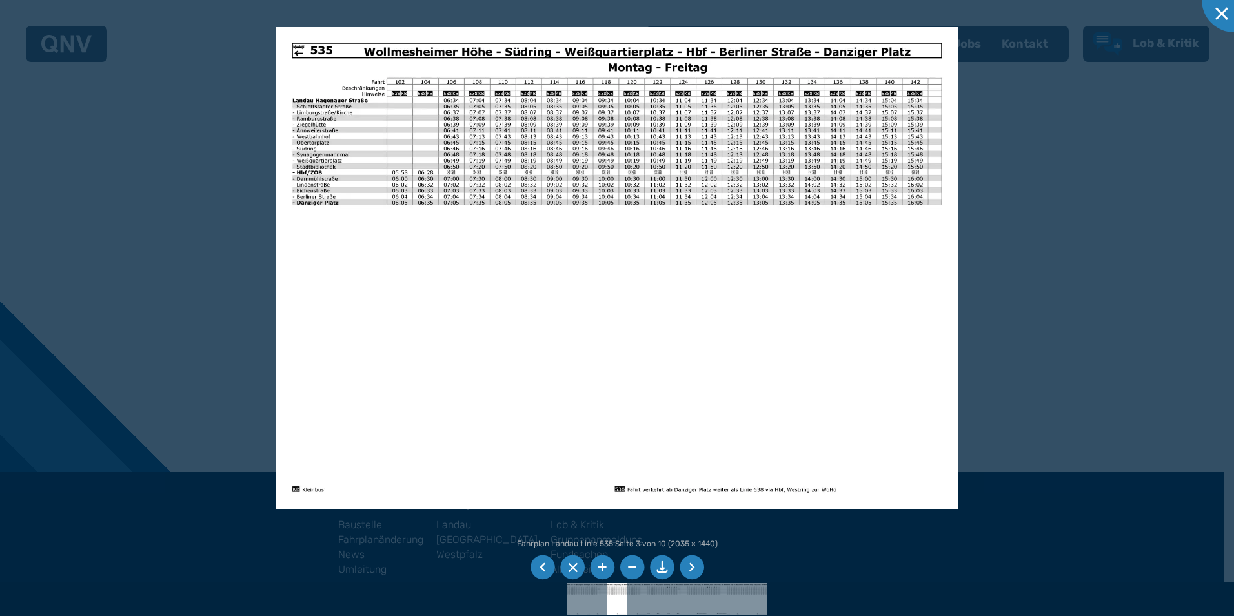
click at [695, 565] on li at bounding box center [692, 567] width 25 height 25
